Goal: Obtain resource: Download file/media

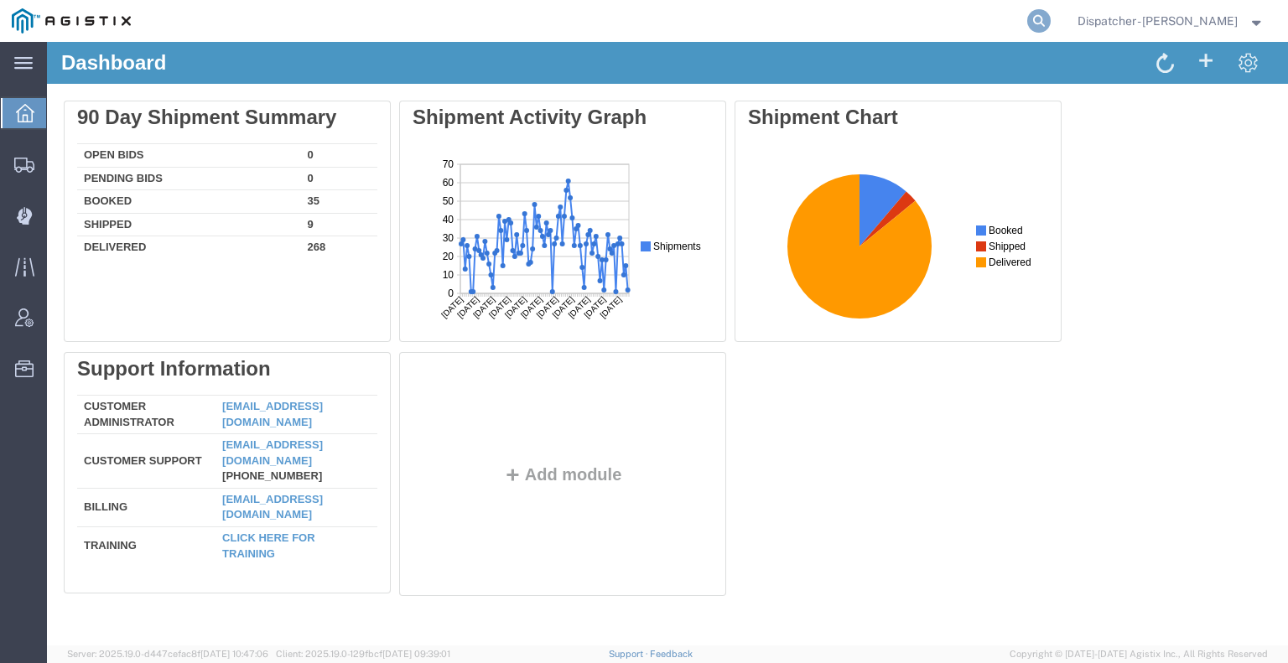
click at [1027, 18] on icon at bounding box center [1038, 20] width 23 height 23
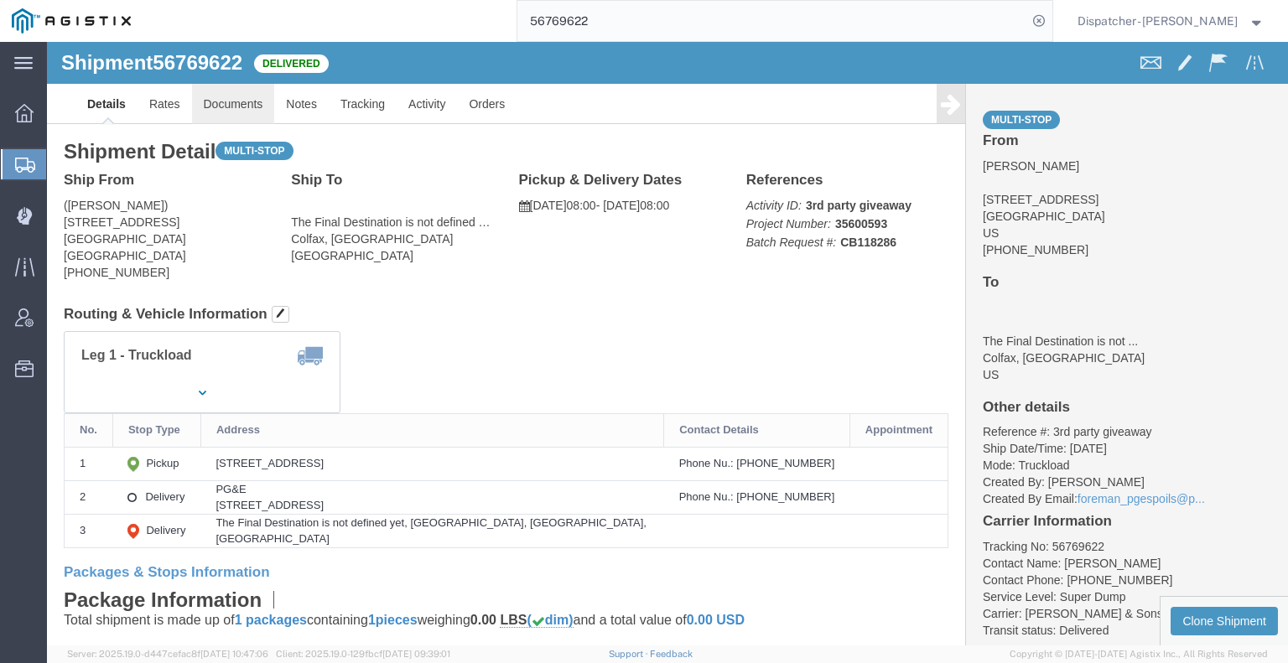
click link "Documents"
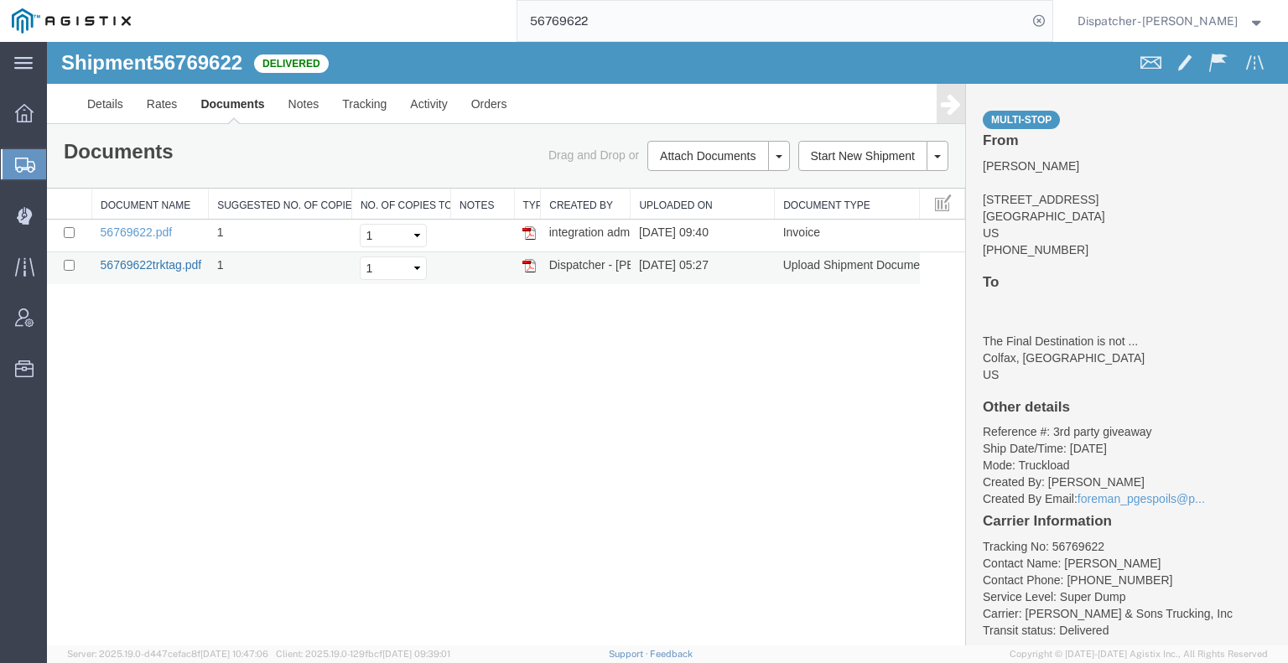
click at [181, 266] on link "56769622trktag.pdf" at bounding box center [151, 264] width 101 height 13
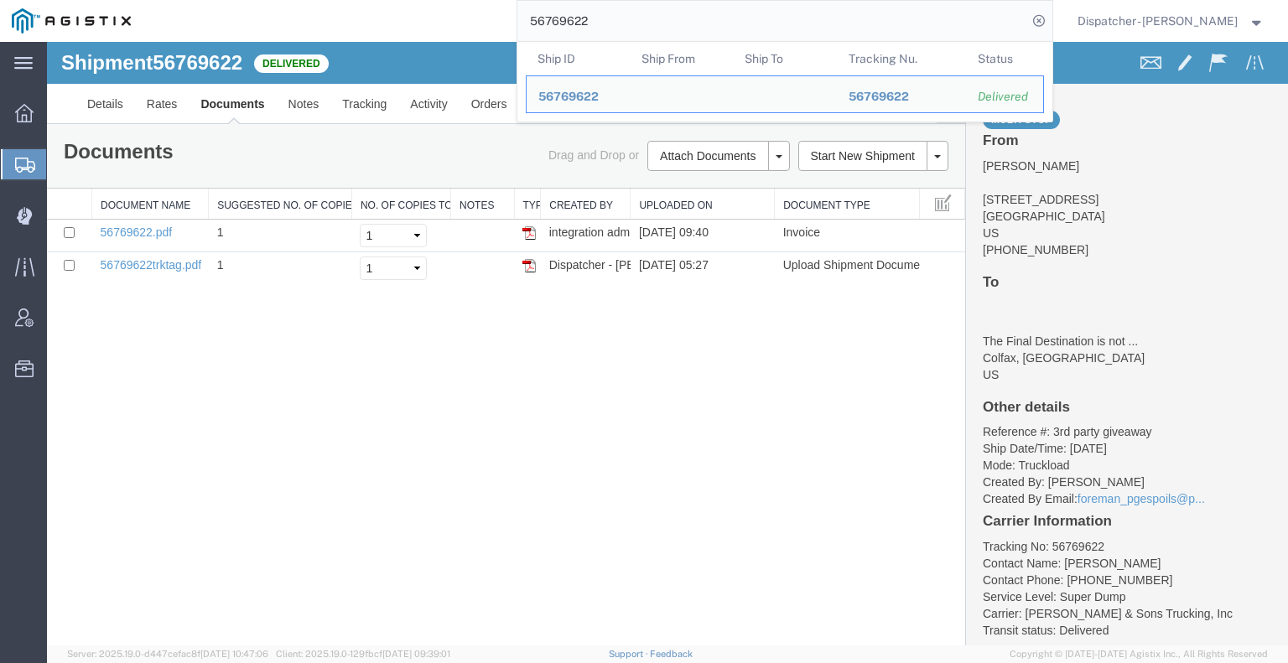
click at [599, 32] on input "56769622" at bounding box center [772, 21] width 510 height 40
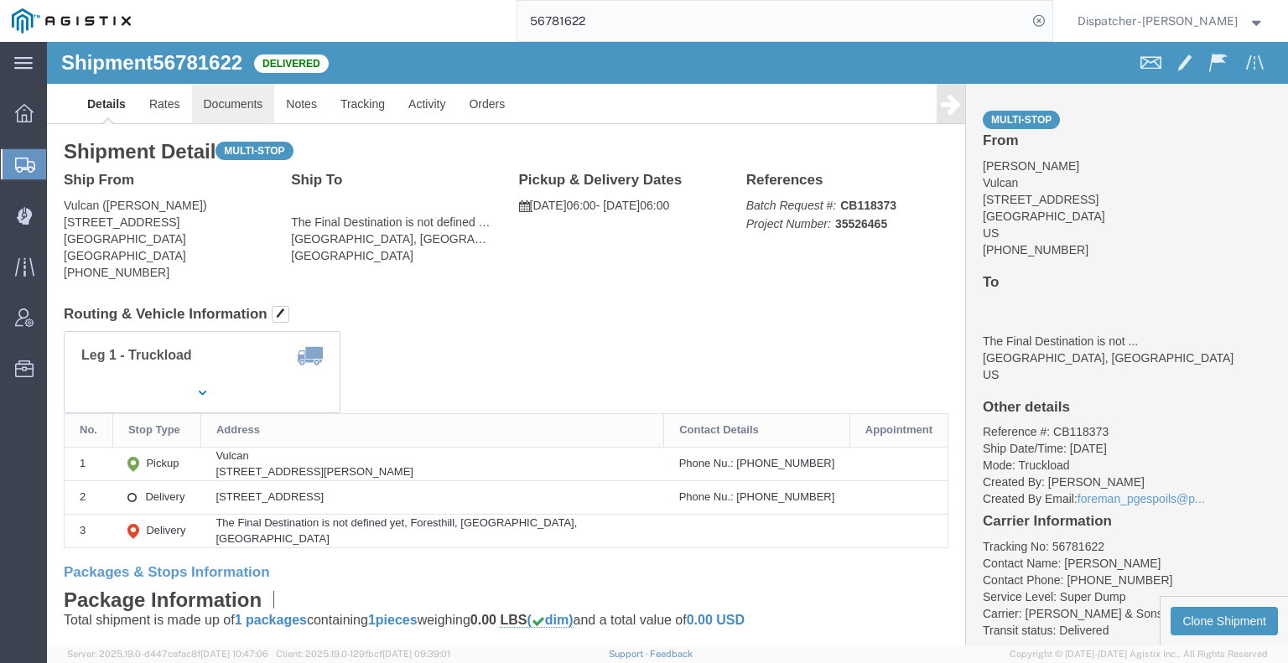
click link "Documents"
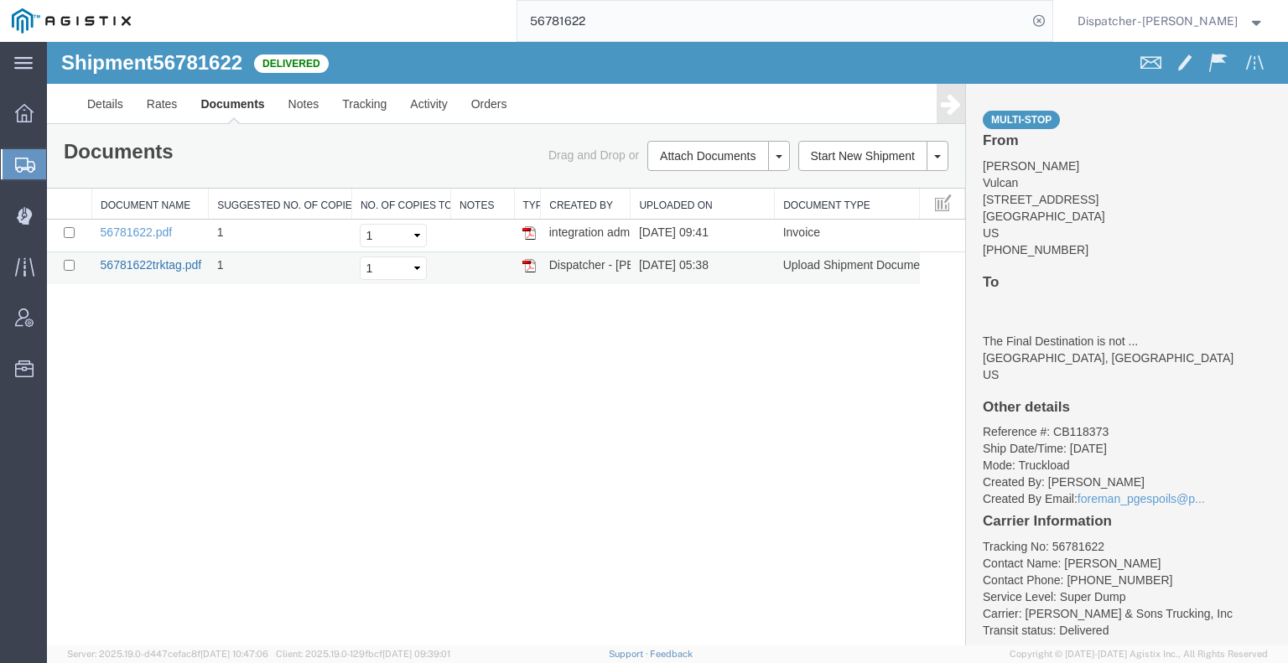
click at [176, 264] on link "56781622trktag.pdf" at bounding box center [151, 264] width 101 height 13
click at [614, 21] on input "56781622" at bounding box center [772, 21] width 510 height 40
type input "5"
type input "56812543"
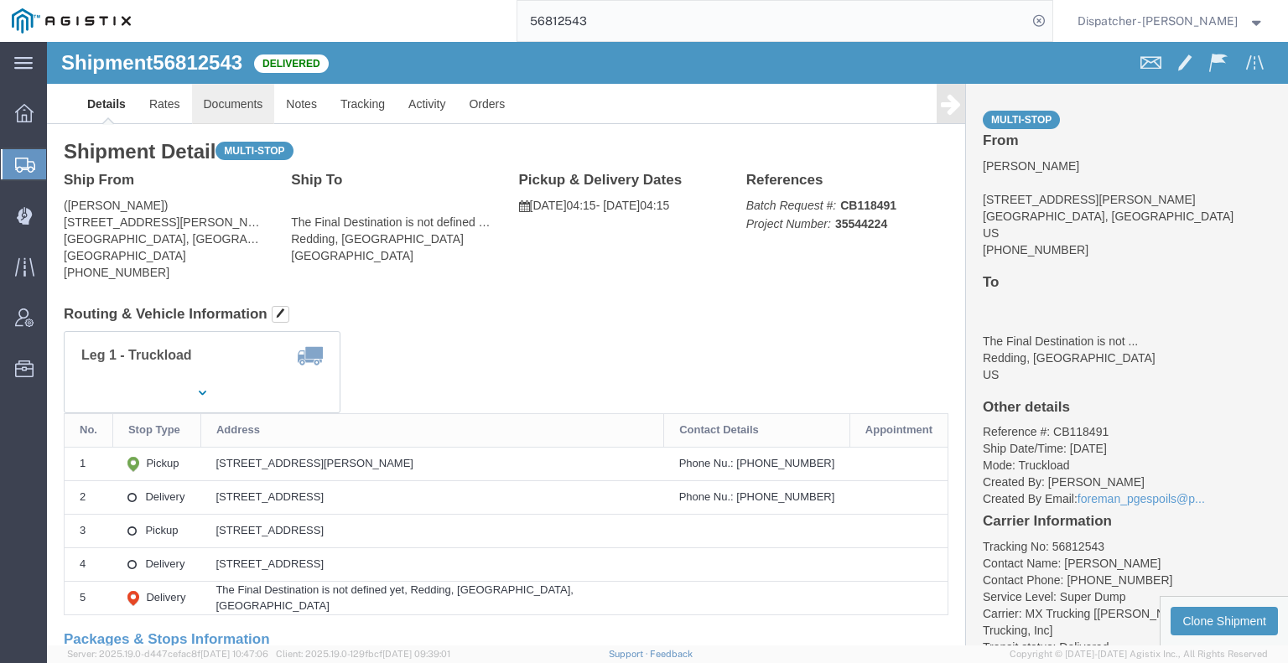
click link "Documents"
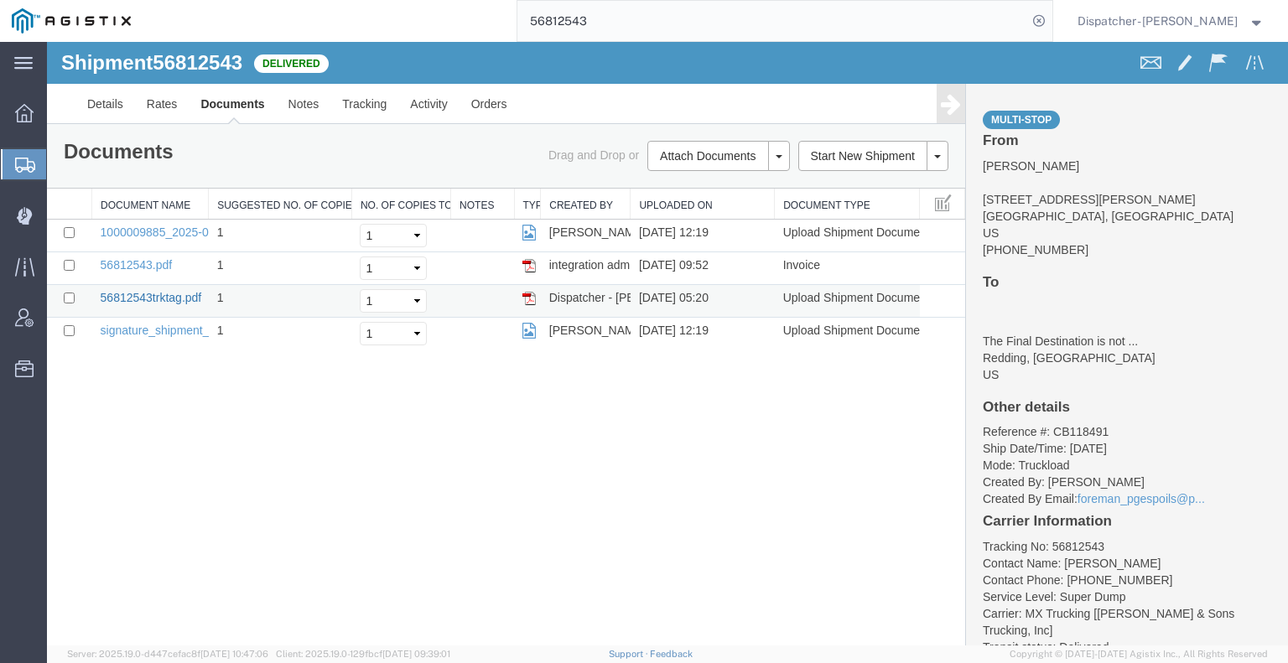
click at [178, 294] on link "56812543trktag.pdf" at bounding box center [151, 297] width 101 height 13
click at [305, 111] on link "Notes" at bounding box center [304, 104] width 55 height 40
